Goal: Task Accomplishment & Management: Manage account settings

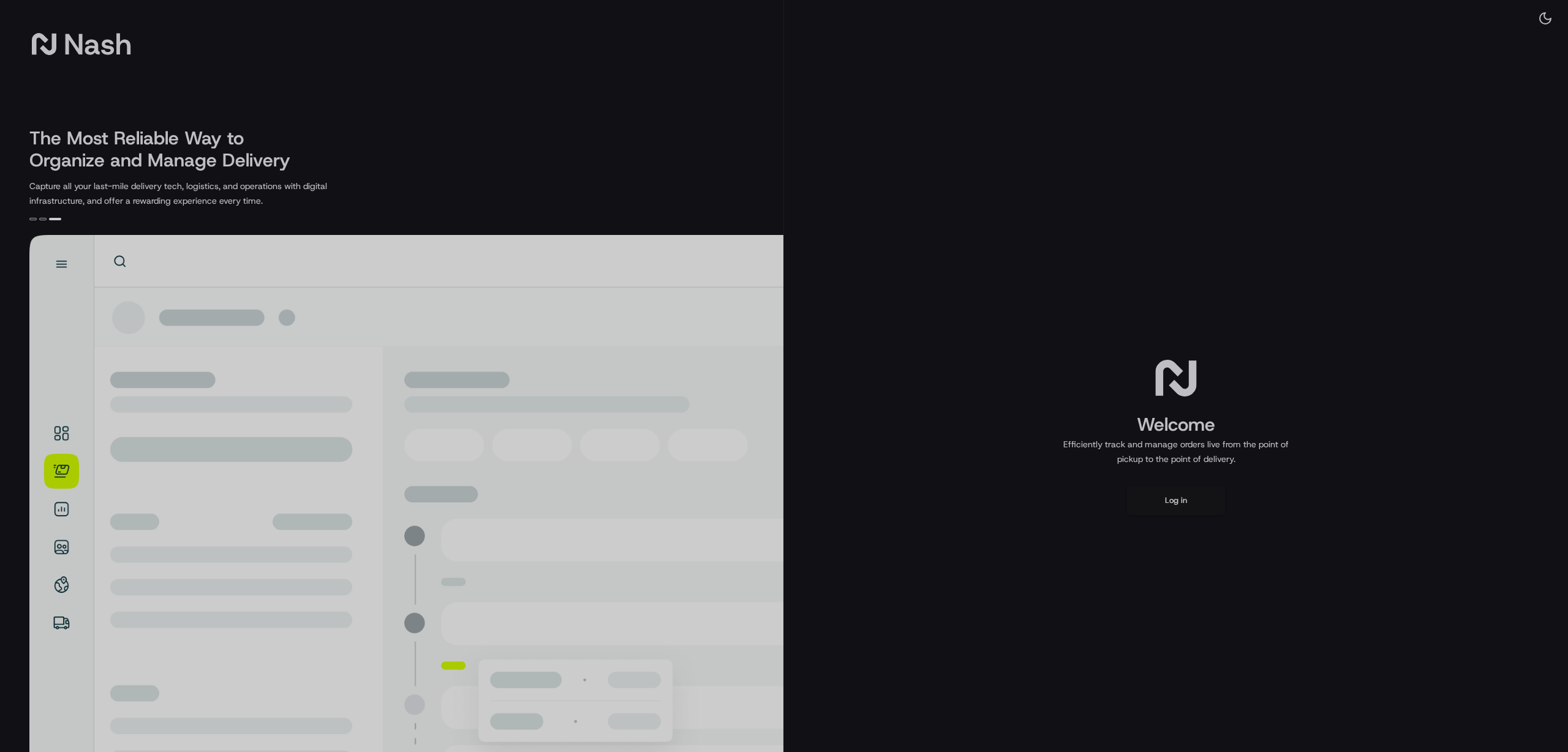
drag, startPoint x: 1170, startPoint y: 554, endPoint x: 1143, endPoint y: 536, distance: 32.4
click at [1165, 551] on div at bounding box center [784, 376] width 1568 height 752
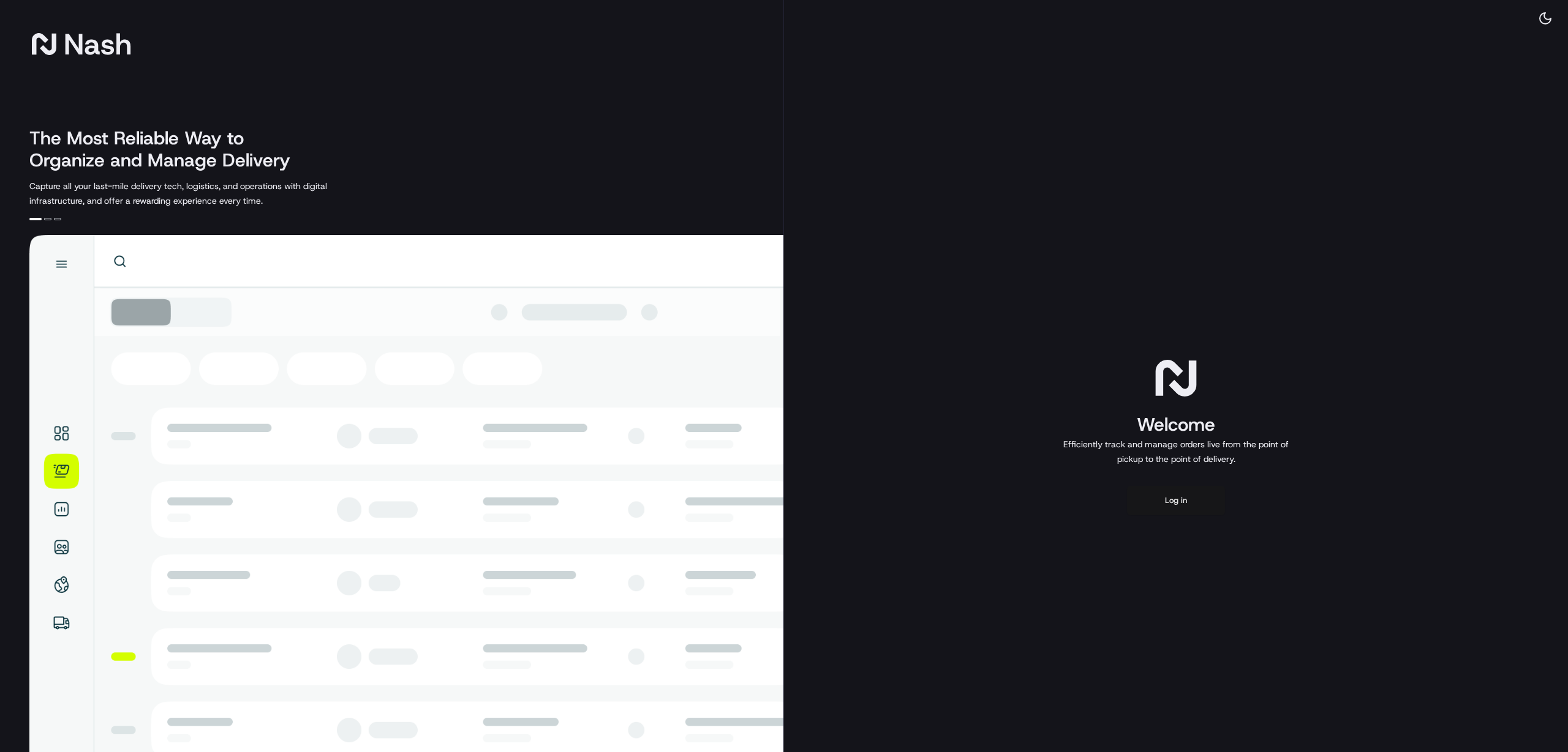
click at [1178, 498] on button "Log in" at bounding box center [1176, 500] width 98 height 29
